Goal: Complete application form: Complete application form

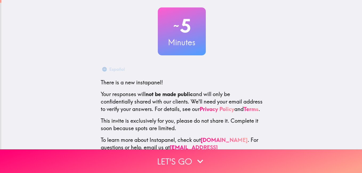
scroll to position [49, 0]
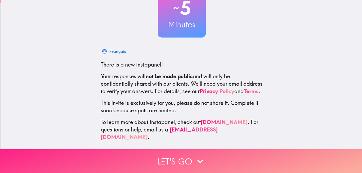
click at [184, 152] on button "Let's go" at bounding box center [181, 162] width 362 height 24
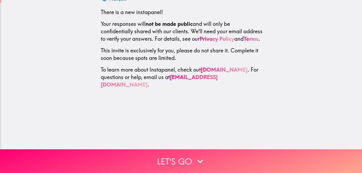
scroll to position [0, 0]
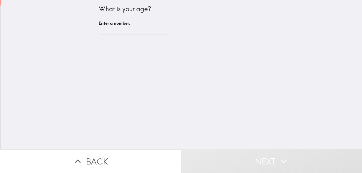
click at [108, 43] on input "number" at bounding box center [134, 43] width 70 height 17
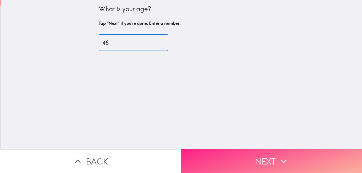
type input "45"
click at [232, 159] on button "Next" at bounding box center [271, 162] width 181 height 24
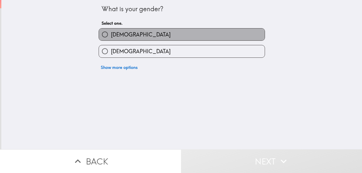
click at [113, 31] on span "[DEMOGRAPHIC_DATA]" at bounding box center [141, 34] width 60 height 7
click at [111, 31] on input "[DEMOGRAPHIC_DATA]" at bounding box center [105, 35] width 12 height 12
radio input "true"
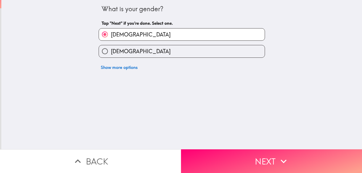
click at [250, 156] on button "Next" at bounding box center [271, 162] width 181 height 24
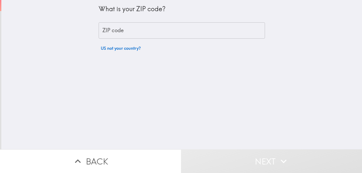
click at [114, 29] on div "ZIP code ZIP code" at bounding box center [182, 30] width 167 height 17
click at [132, 34] on input "ZIP code" at bounding box center [182, 30] width 167 height 17
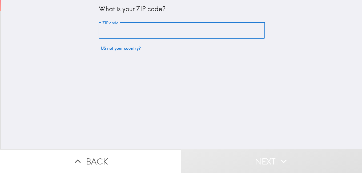
click at [155, 34] on input "ZIP code" at bounding box center [182, 30] width 167 height 17
click at [156, 33] on input "ZIP code" at bounding box center [182, 30] width 167 height 17
click at [157, 33] on input "ZIP code" at bounding box center [182, 30] width 167 height 17
click at [165, 30] on input "ZIP code" at bounding box center [182, 30] width 167 height 17
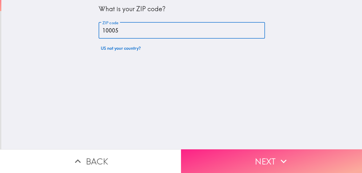
type input "10005"
click at [229, 156] on button "Next" at bounding box center [271, 162] width 181 height 24
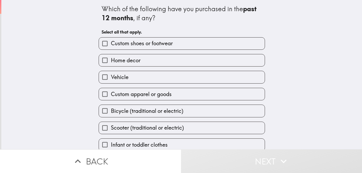
scroll to position [23, 0]
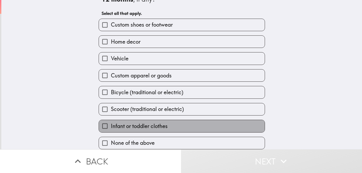
click at [139, 123] on span "Infant or toddler clothes" at bounding box center [139, 126] width 57 height 7
click at [111, 122] on input "Infant or toddler clothes" at bounding box center [105, 126] width 12 height 12
checkbox input "true"
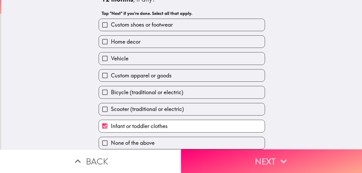
click at [111, 38] on span "Home decor" at bounding box center [126, 41] width 30 height 7
click at [108, 38] on input "Home decor" at bounding box center [105, 42] width 12 height 12
checkbox input "true"
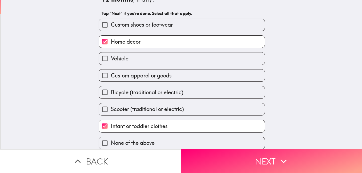
click at [106, 56] on input "Vehicle" at bounding box center [105, 59] width 12 height 12
checkbox input "true"
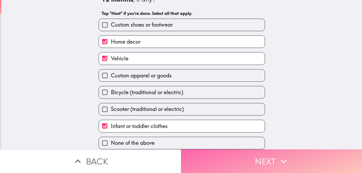
click at [245, 154] on button "Next" at bounding box center [271, 162] width 181 height 24
